Goal: Find specific page/section: Find specific page/section

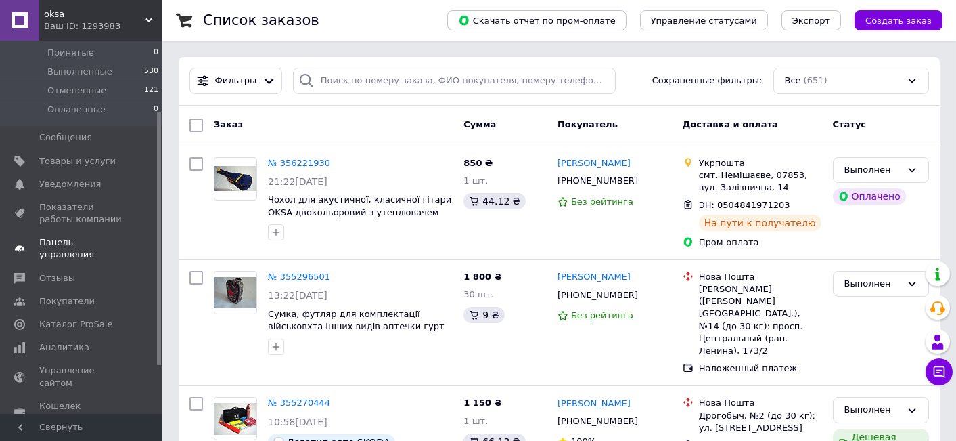
scroll to position [105, 0]
drag, startPoint x: 158, startPoint y: 175, endPoint x: 156, endPoint y: 246, distance: 71.1
click at [156, 246] on div "Заказы и сообщения Заказы 0 Новые 0 Принятые 0 Выполненные 530 Отмененные 121 О…" at bounding box center [81, 227] width 162 height 373
click at [60, 337] on span "Аналитика" at bounding box center [64, 343] width 50 height 12
